Goal: Obtain resource: Download file/media

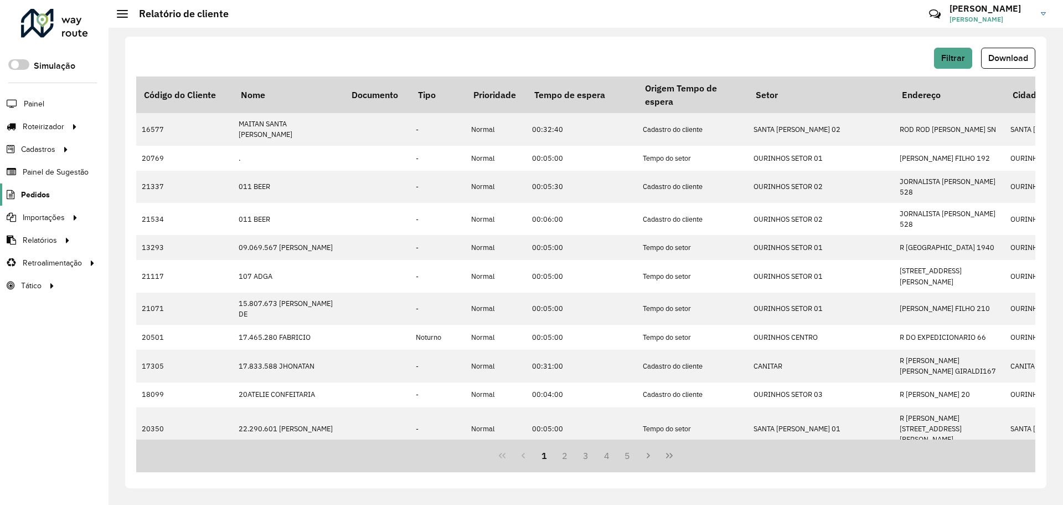
click at [39, 197] on span "Pedidos" at bounding box center [35, 195] width 29 height 12
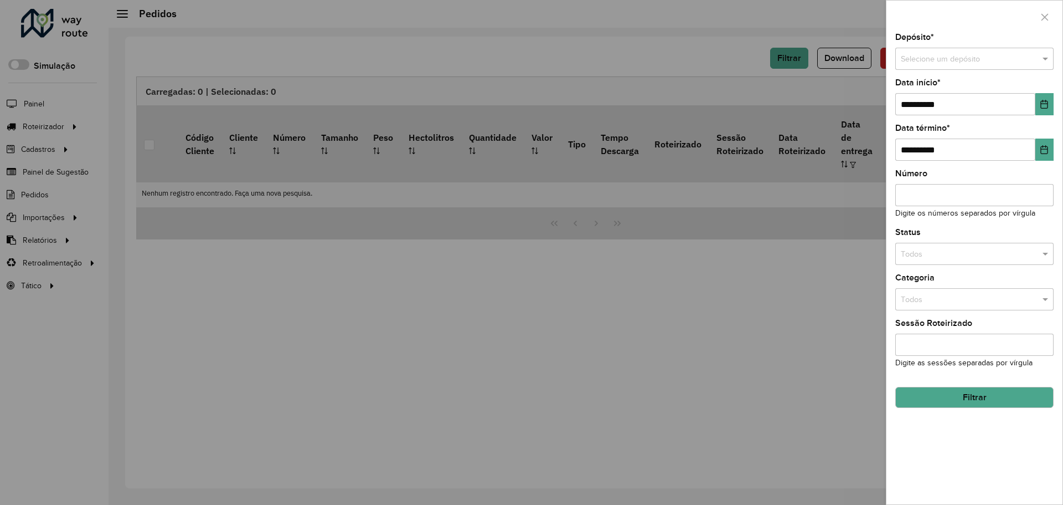
click at [955, 67] on div "Selecione um depósito" at bounding box center [974, 59] width 158 height 22
click at [953, 91] on div "Ouribram" at bounding box center [974, 90] width 157 height 18
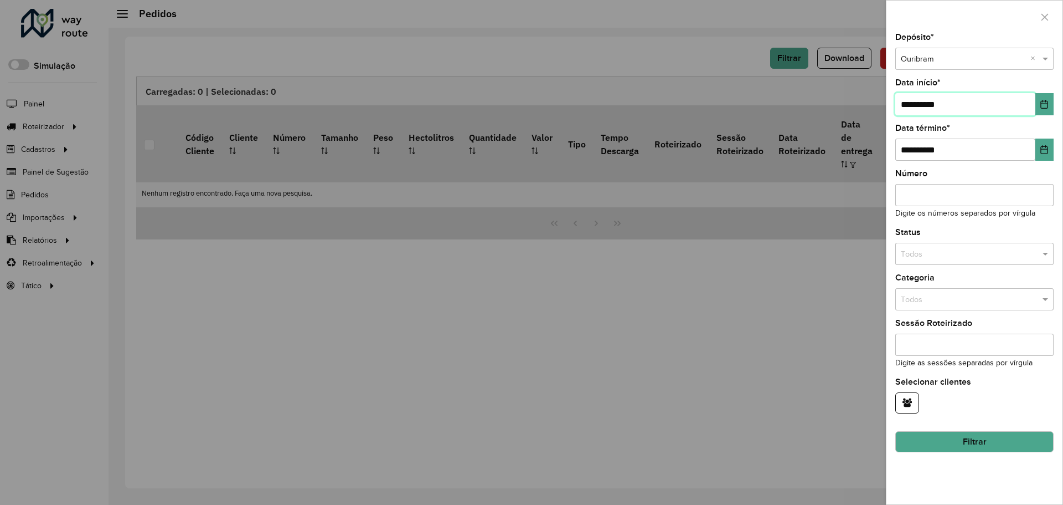
drag, startPoint x: 872, startPoint y: 93, endPoint x: 853, endPoint y: 88, distance: 19.6
click at [853, 88] on body "Aguarde... Pop-up bloqueado! Seu navegador bloqueou automáticamente a abertura …" at bounding box center [531, 252] width 1063 height 505
type input "**********"
click at [1014, 445] on button "Filtrar" at bounding box center [974, 441] width 158 height 21
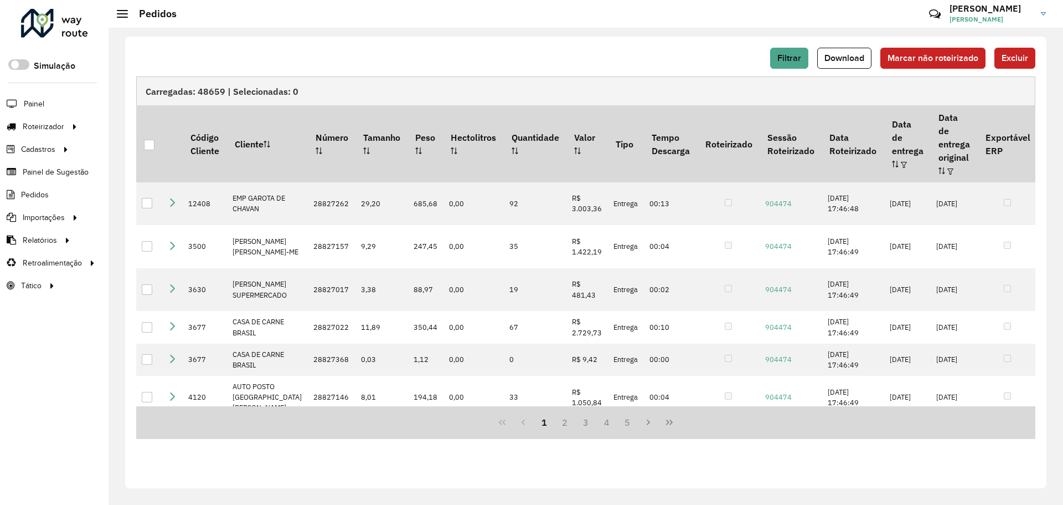
click at [836, 42] on div "Filtrar Download Marcar não roteirizado Excluir Carregadas: 48659 | Selecionada…" at bounding box center [586, 262] width 922 height 451
click at [840, 54] on span "Download" at bounding box center [845, 57] width 40 height 9
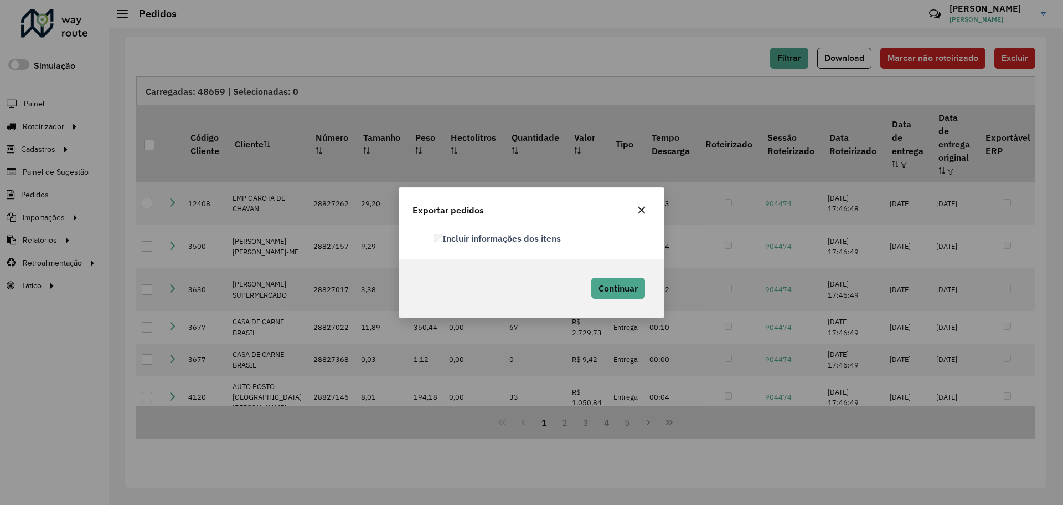
click at [558, 238] on label "Incluir informações dos itens" at bounding box center [497, 237] width 127 height 13
click at [610, 285] on span "Continuar" at bounding box center [618, 287] width 39 height 11
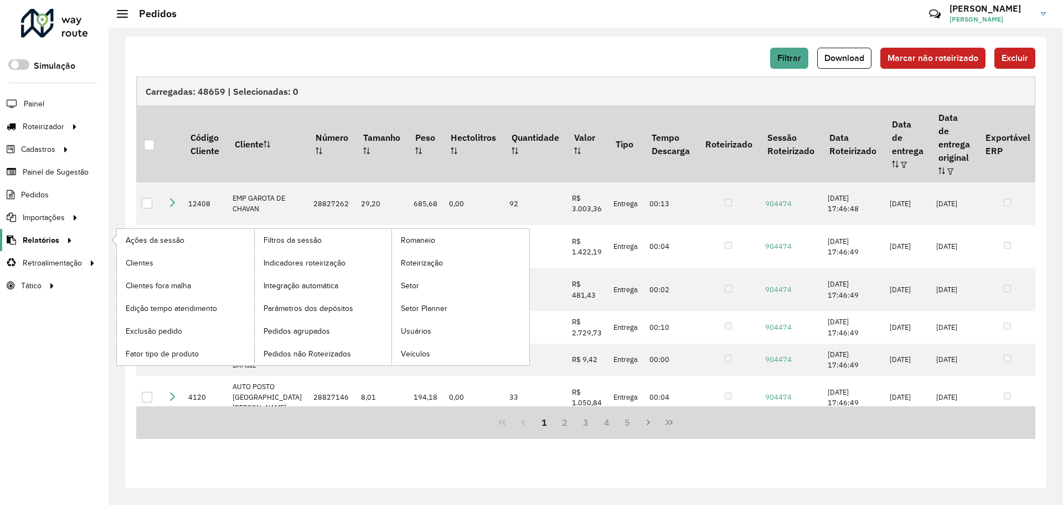
click at [23, 241] on span "Relatórios" at bounding box center [41, 240] width 37 height 12
click at [179, 259] on link "Clientes" at bounding box center [185, 262] width 137 height 22
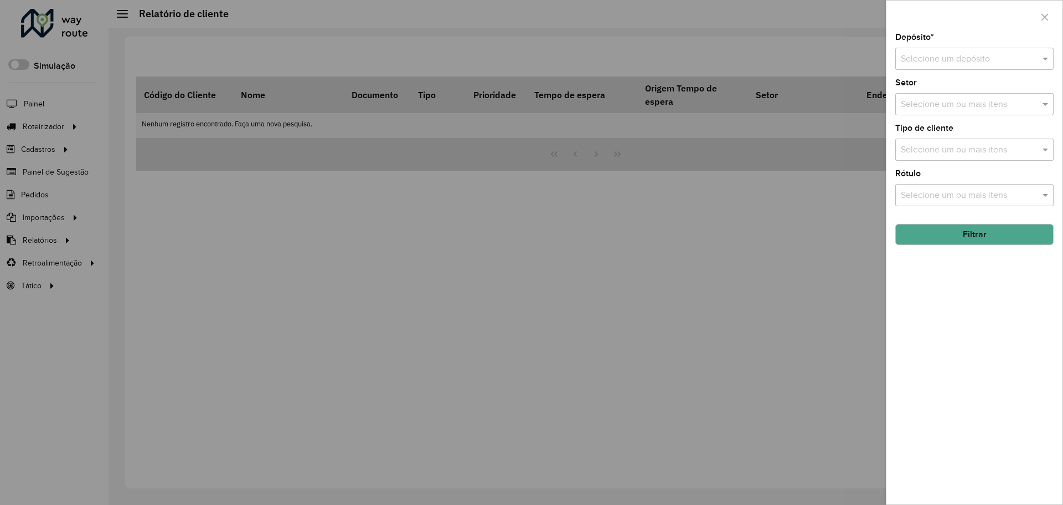
click at [943, 56] on input "text" at bounding box center [963, 59] width 125 height 13
click at [934, 88] on span "Ouribram" at bounding box center [918, 90] width 36 height 9
click at [966, 240] on button "Filtrar" at bounding box center [974, 234] width 158 height 21
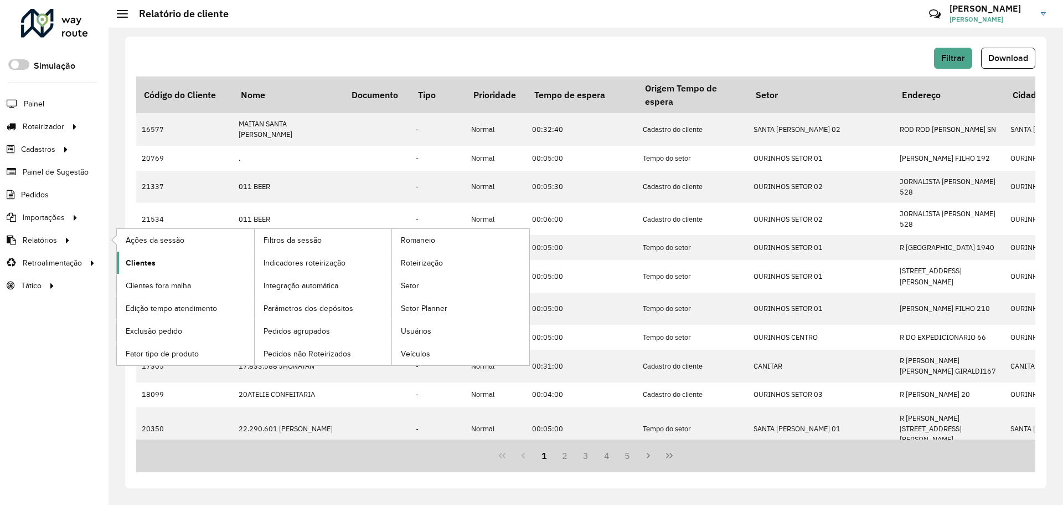
click at [184, 259] on link "Clientes" at bounding box center [185, 262] width 137 height 22
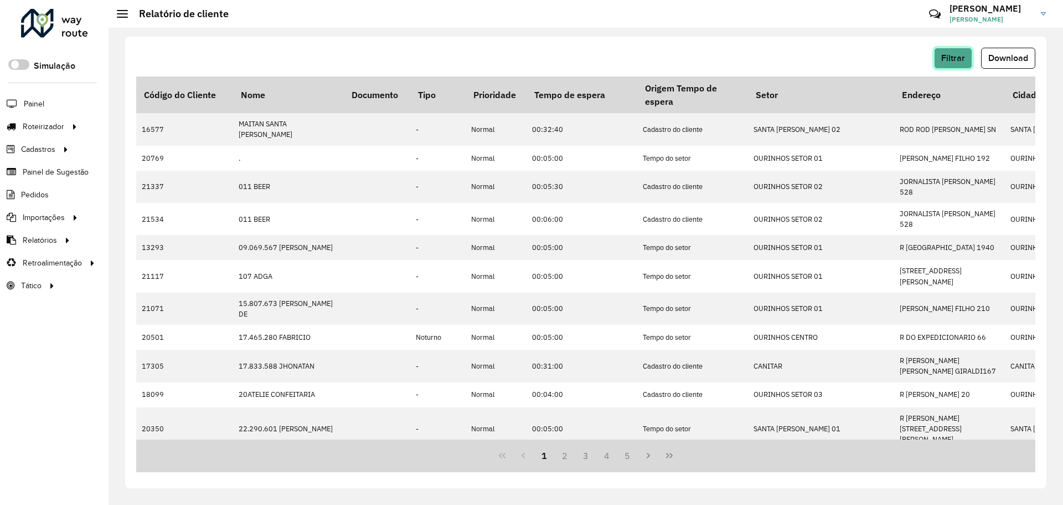
click at [965, 58] on button "Filtrar" at bounding box center [953, 58] width 38 height 21
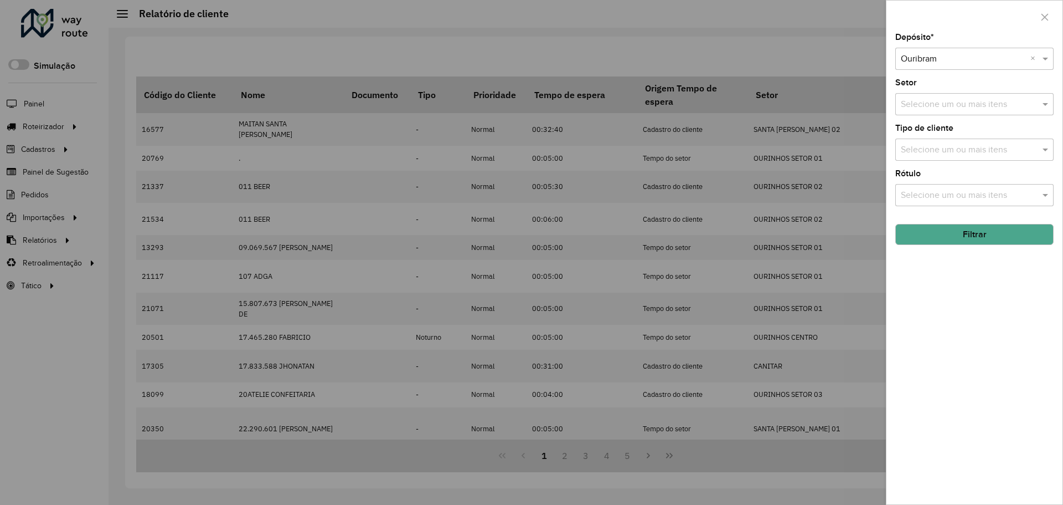
click at [990, 241] on button "Filtrar" at bounding box center [974, 234] width 158 height 21
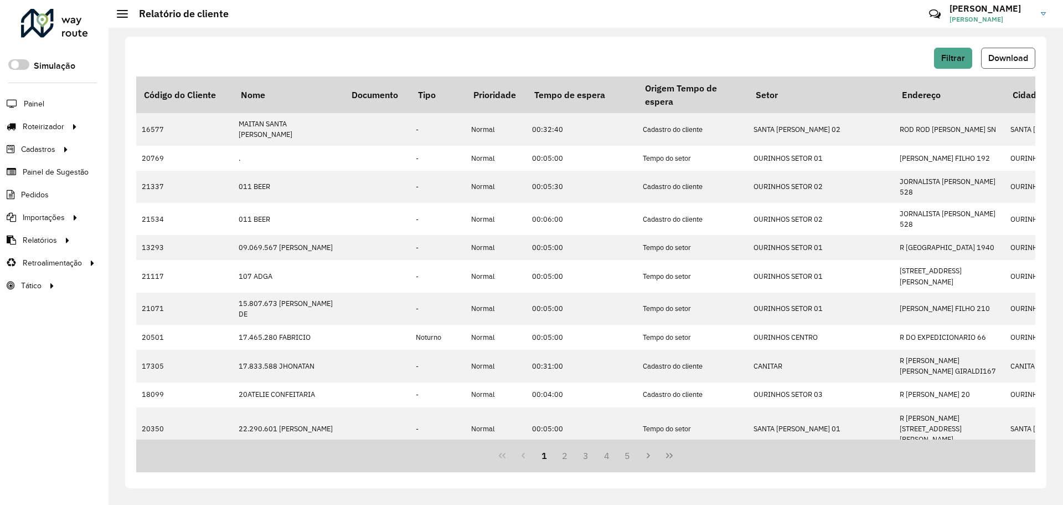
click at [1005, 49] on button "Download" at bounding box center [1008, 58] width 54 height 21
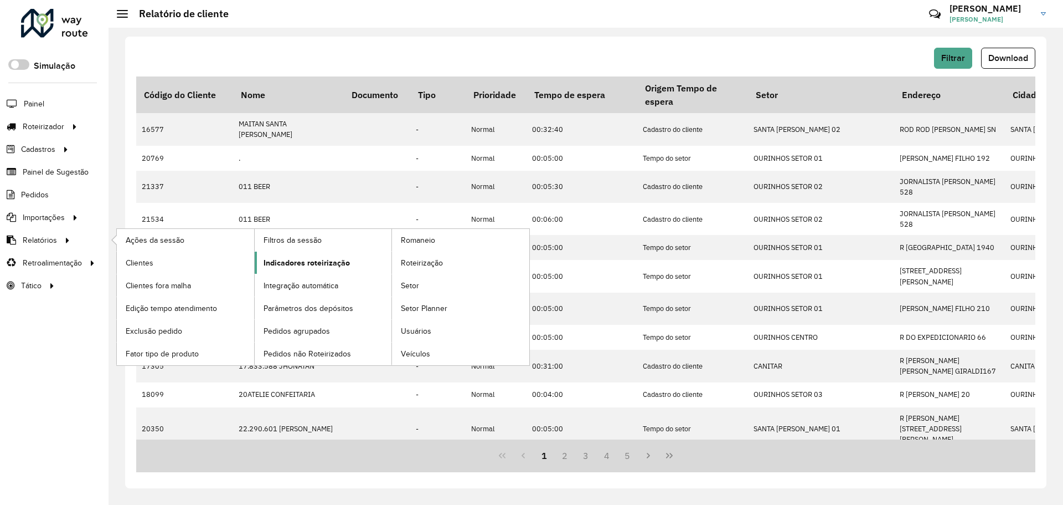
click at [312, 266] on span "Indicadores roteirização" at bounding box center [307, 263] width 86 height 12
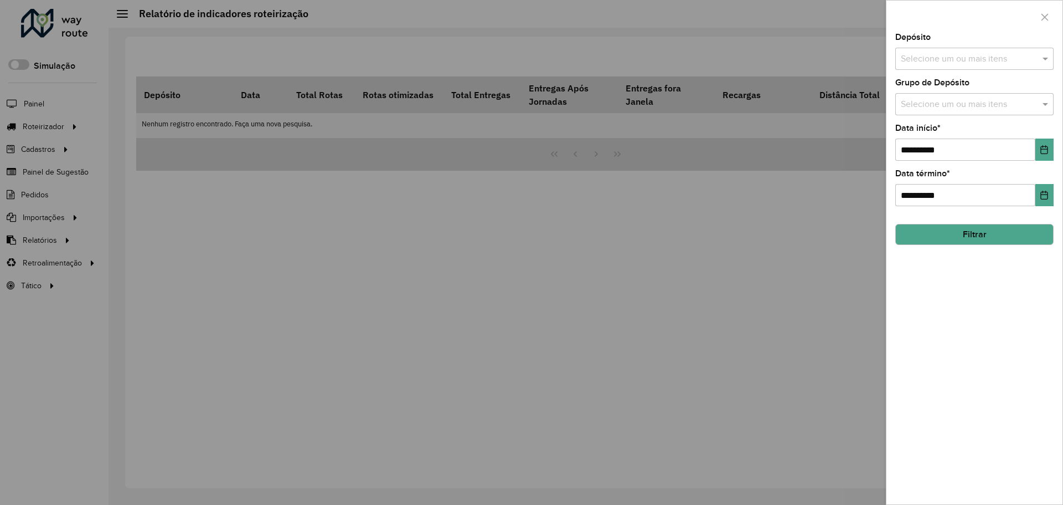
click at [1000, 63] on input "text" at bounding box center [969, 59] width 142 height 13
click at [959, 116] on div "Ouribram" at bounding box center [974, 114] width 157 height 19
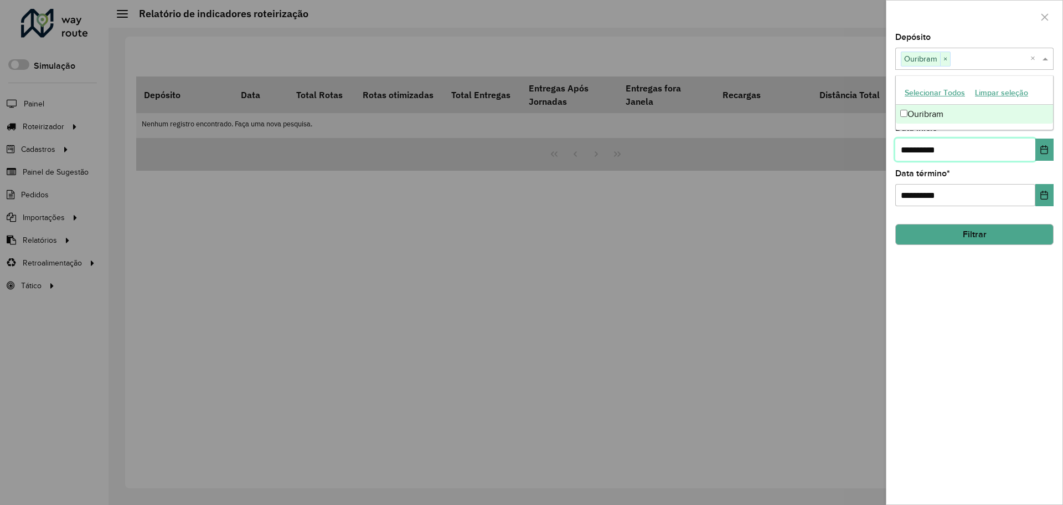
drag, startPoint x: 970, startPoint y: 161, endPoint x: 889, endPoint y: 152, distance: 81.3
click at [889, 152] on div "**********" at bounding box center [975, 268] width 176 height 471
type input "**********"
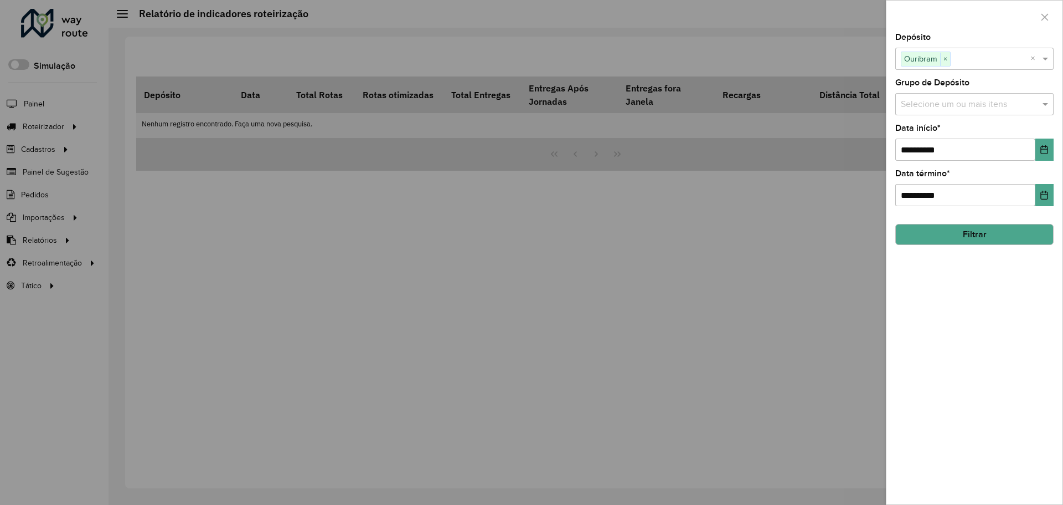
click at [978, 232] on button "Filtrar" at bounding box center [974, 234] width 158 height 21
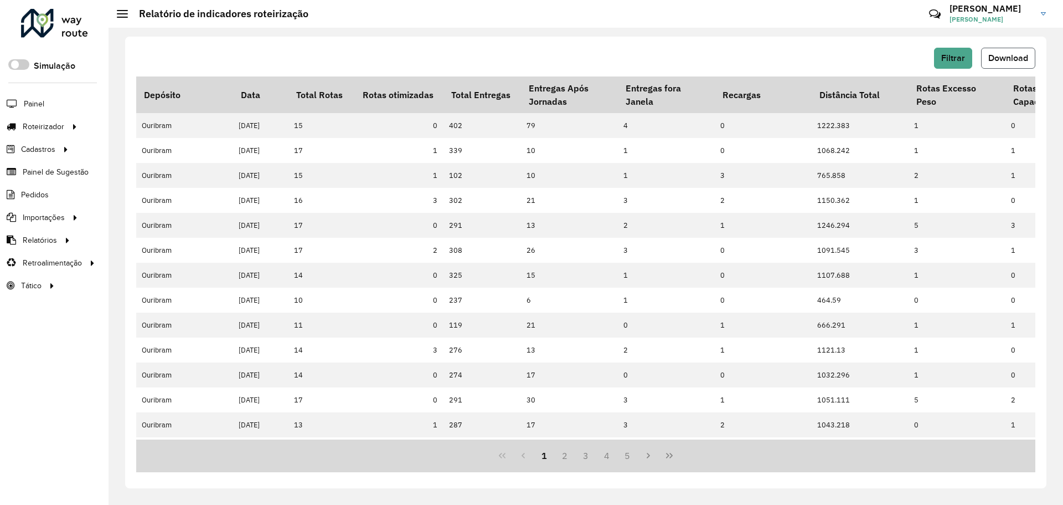
click at [1002, 51] on button "Download" at bounding box center [1008, 58] width 54 height 21
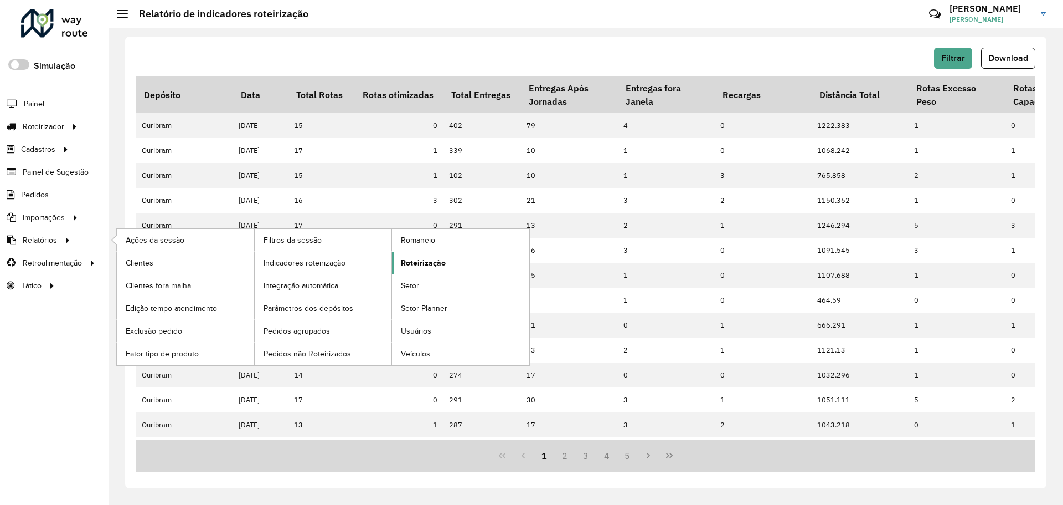
click at [433, 269] on link "Roteirização" at bounding box center [460, 262] width 137 height 22
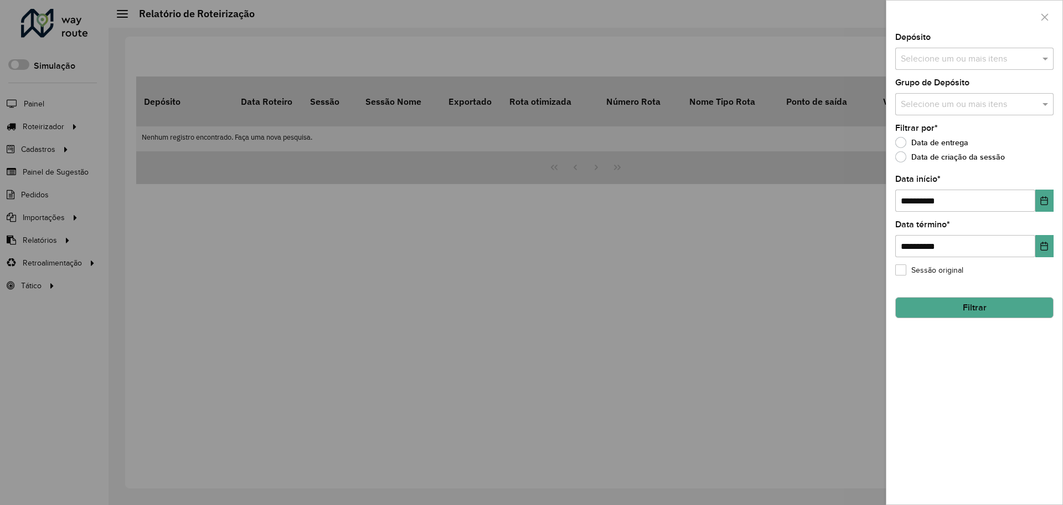
click at [1039, 53] on input "text" at bounding box center [969, 59] width 142 height 13
click at [951, 108] on div "Ouribram" at bounding box center [974, 114] width 157 height 19
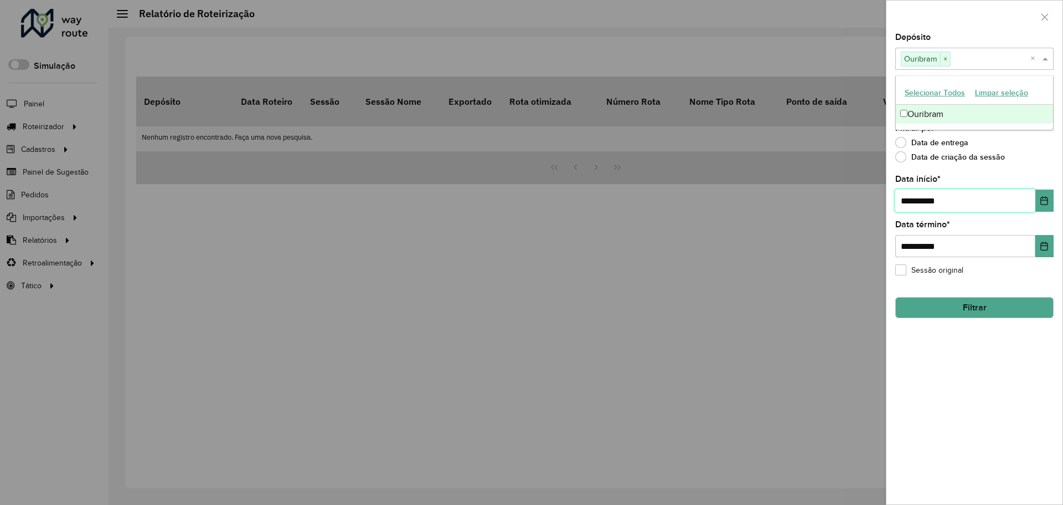
drag, startPoint x: 986, startPoint y: 210, endPoint x: 888, endPoint y: 207, distance: 98.6
click at [888, 207] on div "**********" at bounding box center [975, 268] width 176 height 471
type input "**********"
click at [969, 307] on button "Filtrar" at bounding box center [974, 307] width 158 height 21
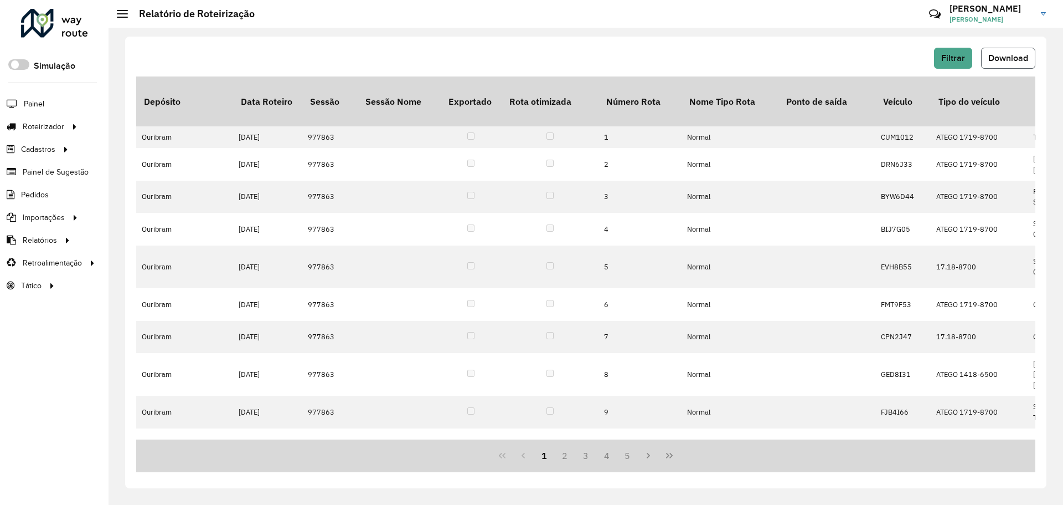
click at [1002, 60] on span "Download" at bounding box center [1009, 57] width 40 height 9
